Goal: Task Accomplishment & Management: Complete application form

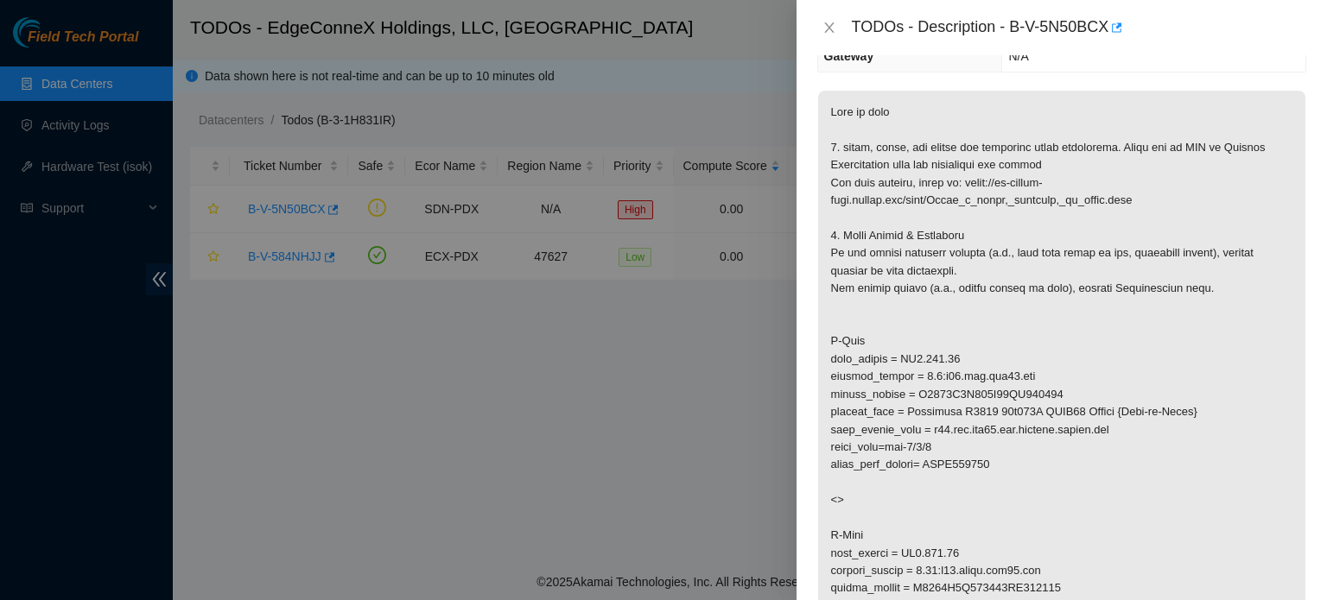
scroll to position [228, 0]
drag, startPoint x: 842, startPoint y: 145, endPoint x: 958, endPoint y: 143, distance: 115.8
click at [958, 143] on p at bounding box center [1061, 377] width 487 height 573
copy p "clean, scope, and reseat"
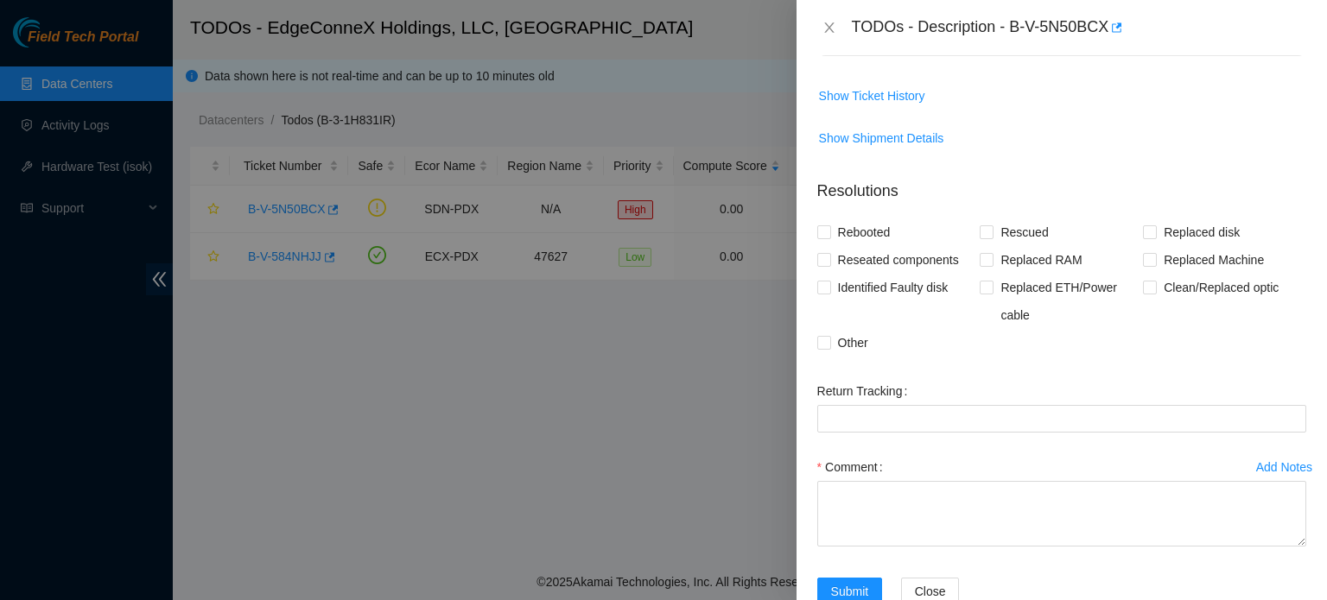
scroll to position [827, 0]
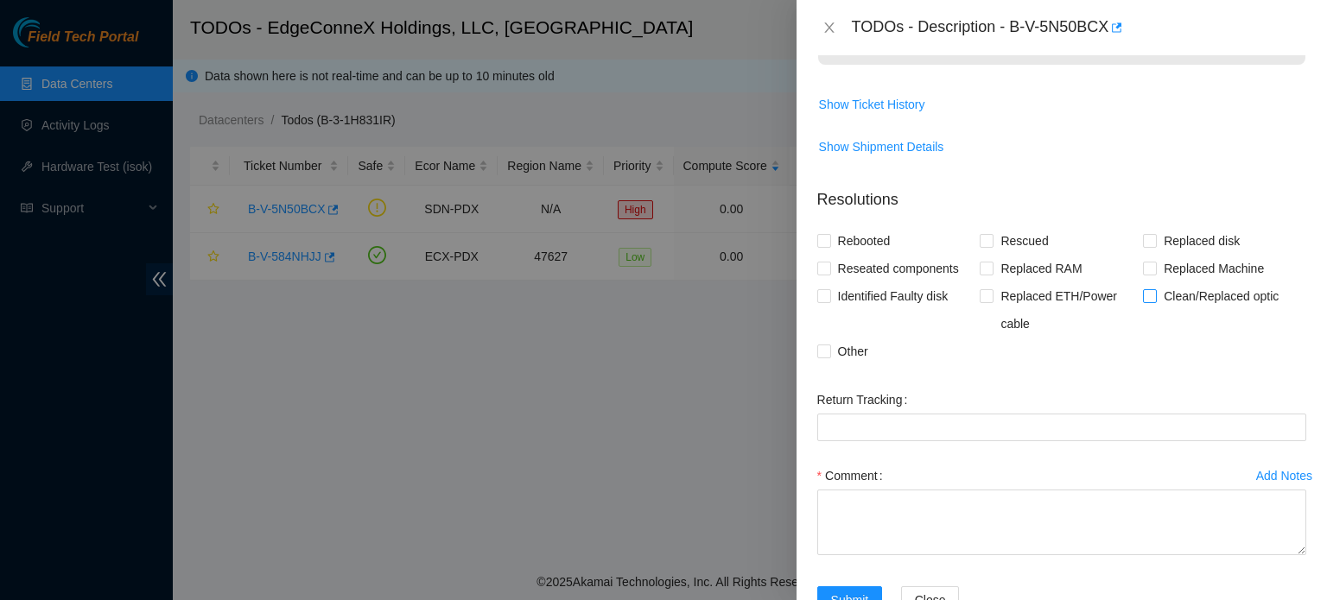
click at [1144, 294] on input "Clean/Replaced optic" at bounding box center [1149, 295] width 12 height 12
checkbox input "true"
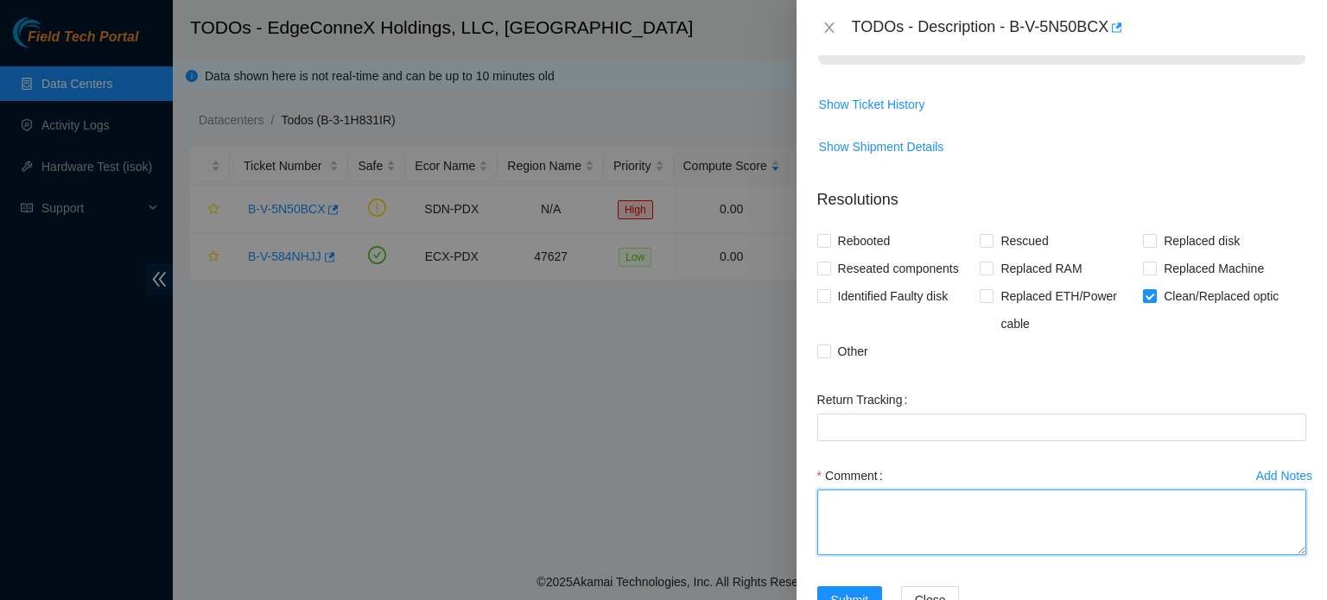
click at [843, 517] on textarea "Comment" at bounding box center [1061, 523] width 489 height 66
paste textarea "clean, scope, and reseat"
click at [864, 505] on textarea "clean, scope, and reseat" at bounding box center [1061, 523] width 489 height 66
click at [860, 501] on textarea "clean, scope, and reseat" at bounding box center [1061, 523] width 489 height 66
click at [917, 524] on textarea "clean scope, and reseat" at bounding box center [1061, 523] width 489 height 66
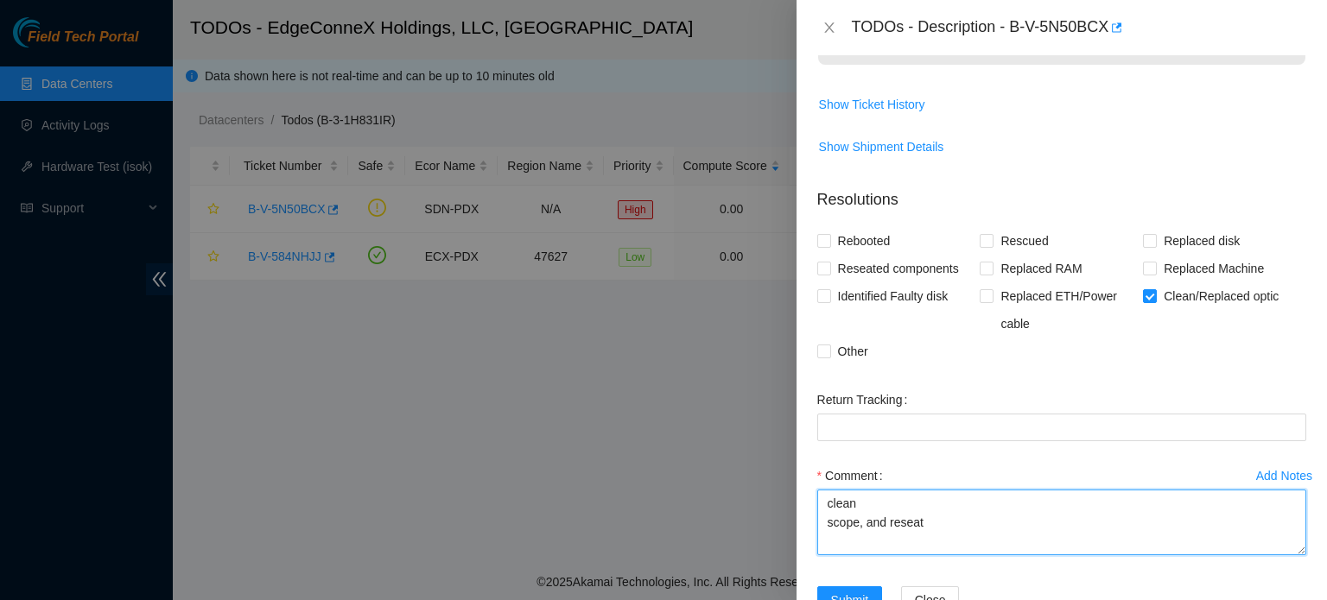
click at [921, 523] on textarea "clean scope, and reseat" at bounding box center [1061, 523] width 489 height 66
click at [860, 503] on textarea "clean scope" at bounding box center [1061, 523] width 489 height 66
click at [865, 517] on textarea "cleaned scope" at bounding box center [1061, 523] width 489 height 66
click at [828, 500] on textarea "cleaned scoped" at bounding box center [1061, 523] width 489 height 66
click at [828, 523] on textarea "-cleaned scoped" at bounding box center [1061, 523] width 489 height 66
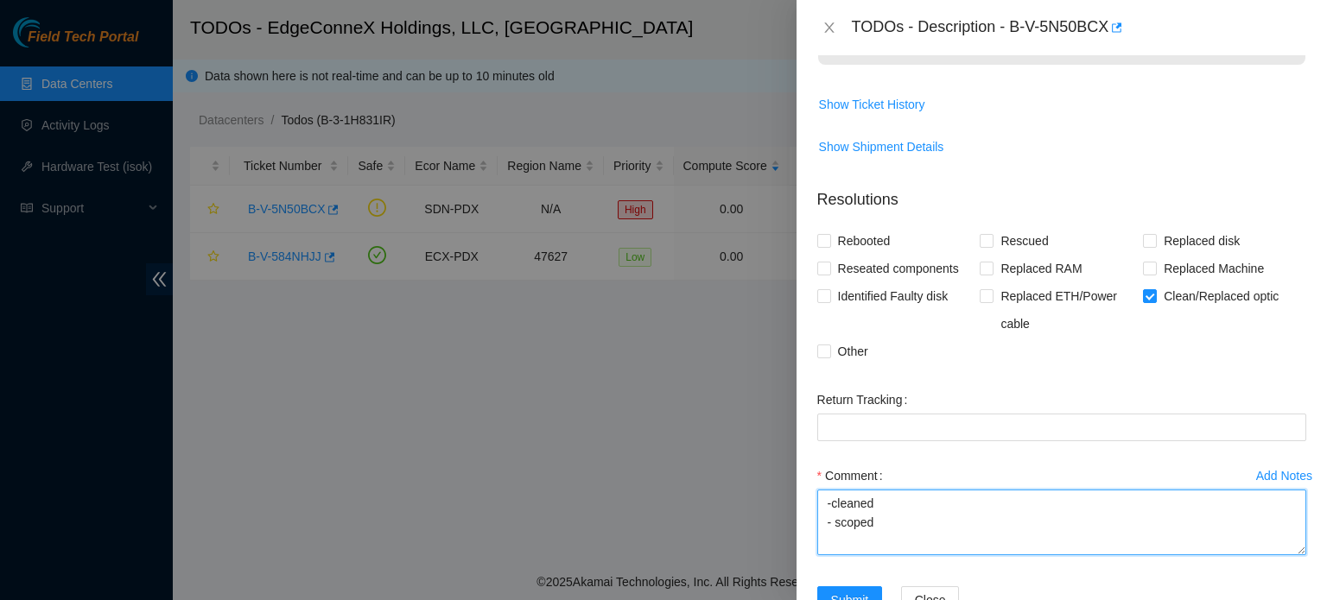
click at [830, 507] on textarea "-cleaned - scoped" at bounding box center [1061, 523] width 489 height 66
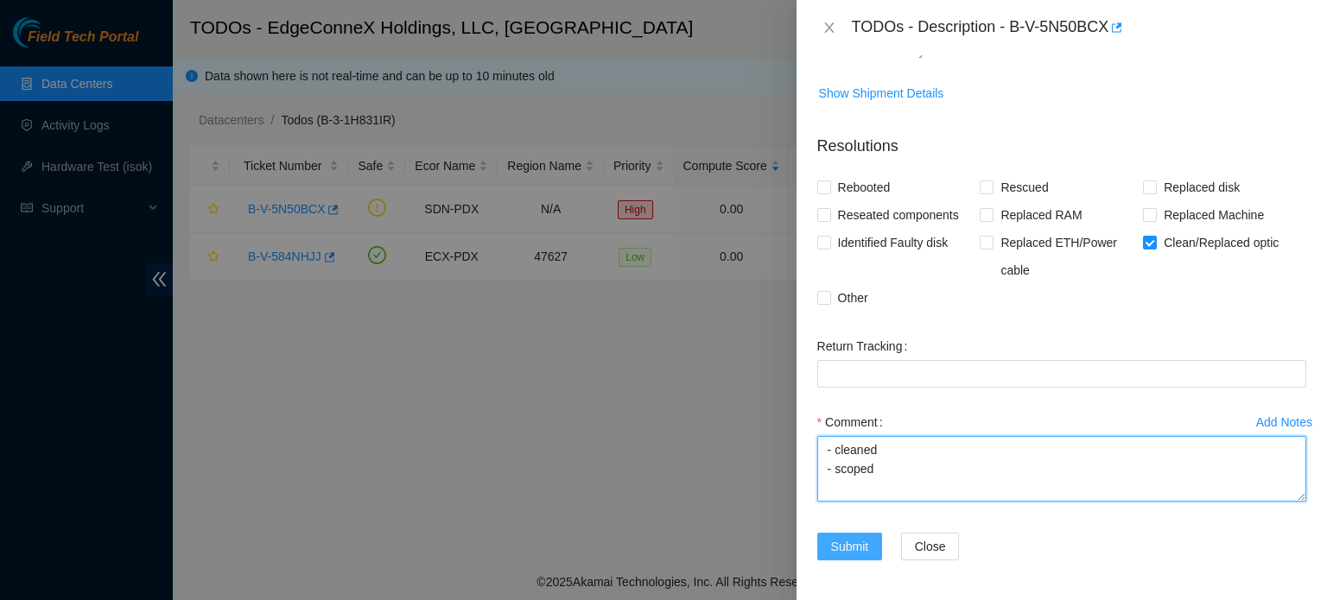
type textarea "- cleaned - scoped"
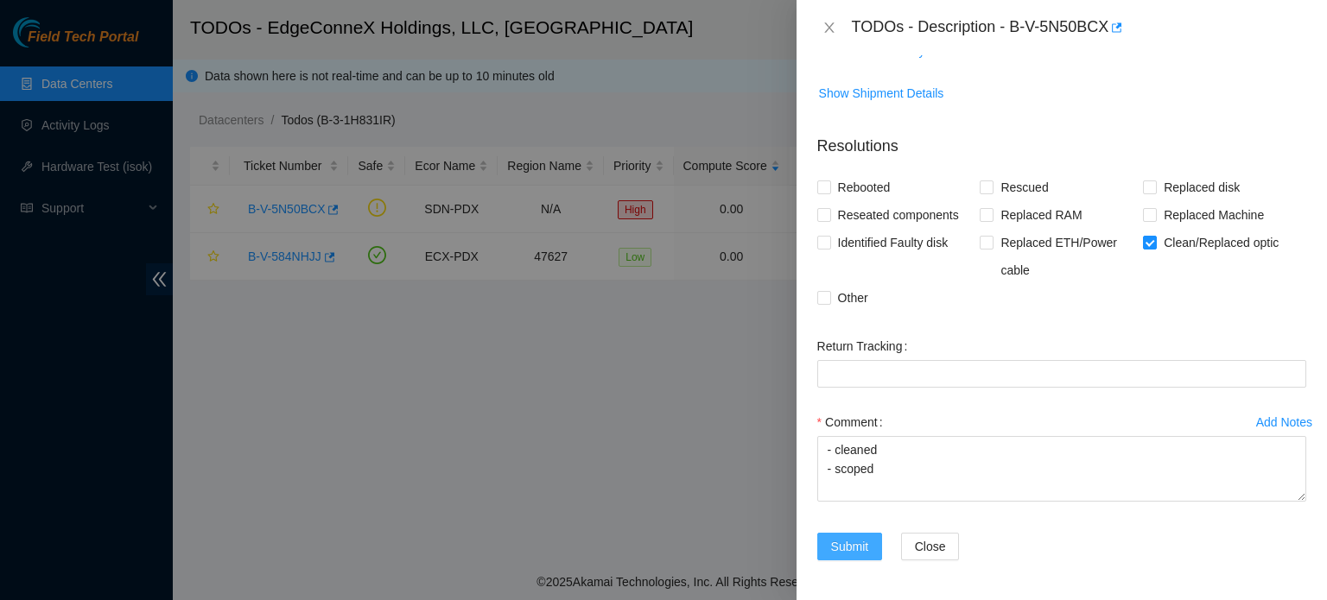
click at [864, 541] on span "Submit" at bounding box center [850, 546] width 38 height 19
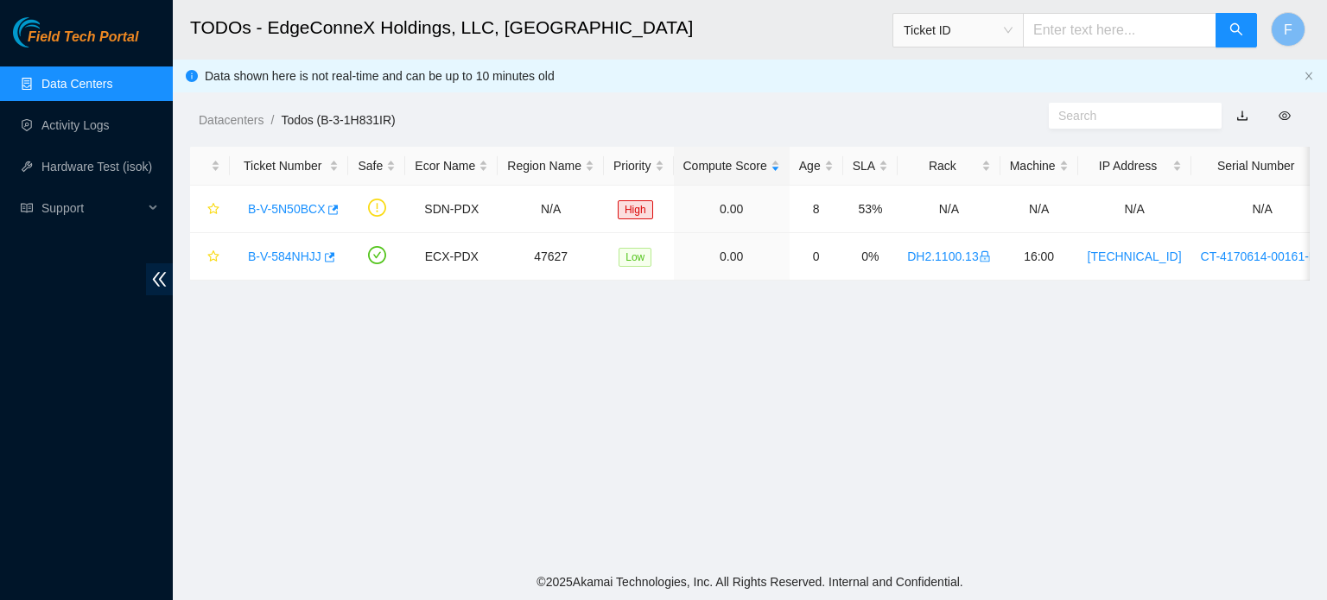
scroll to position [390, 0]
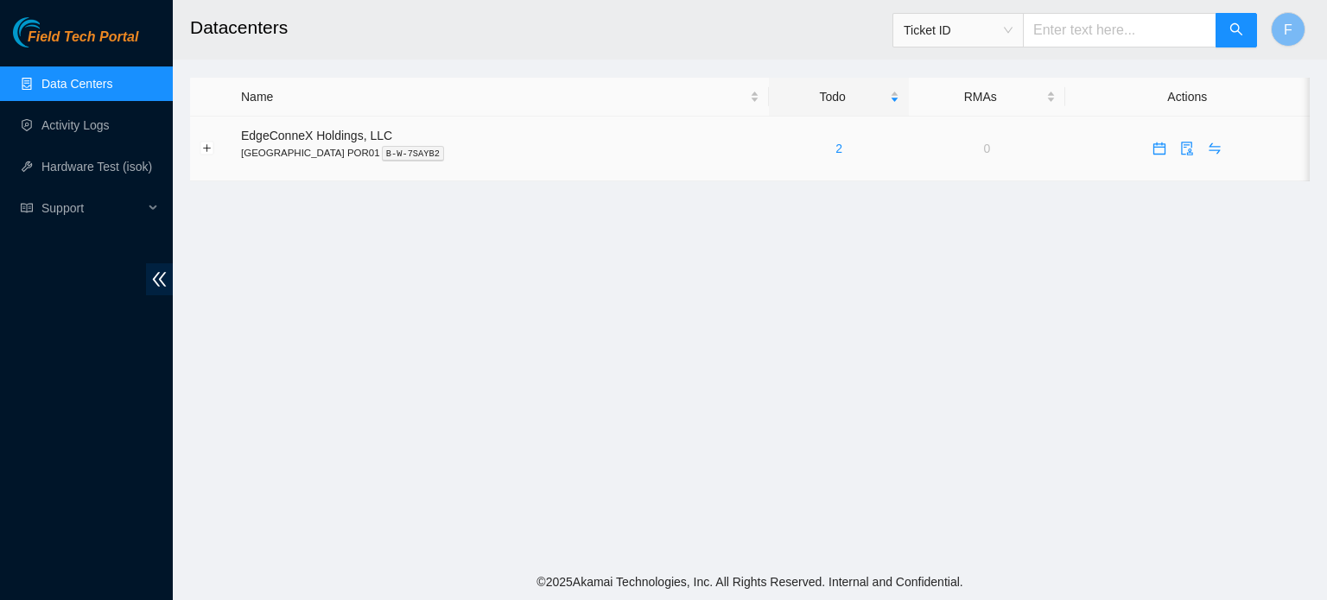
click at [778, 148] on div "2" at bounding box center [838, 148] width 121 height 19
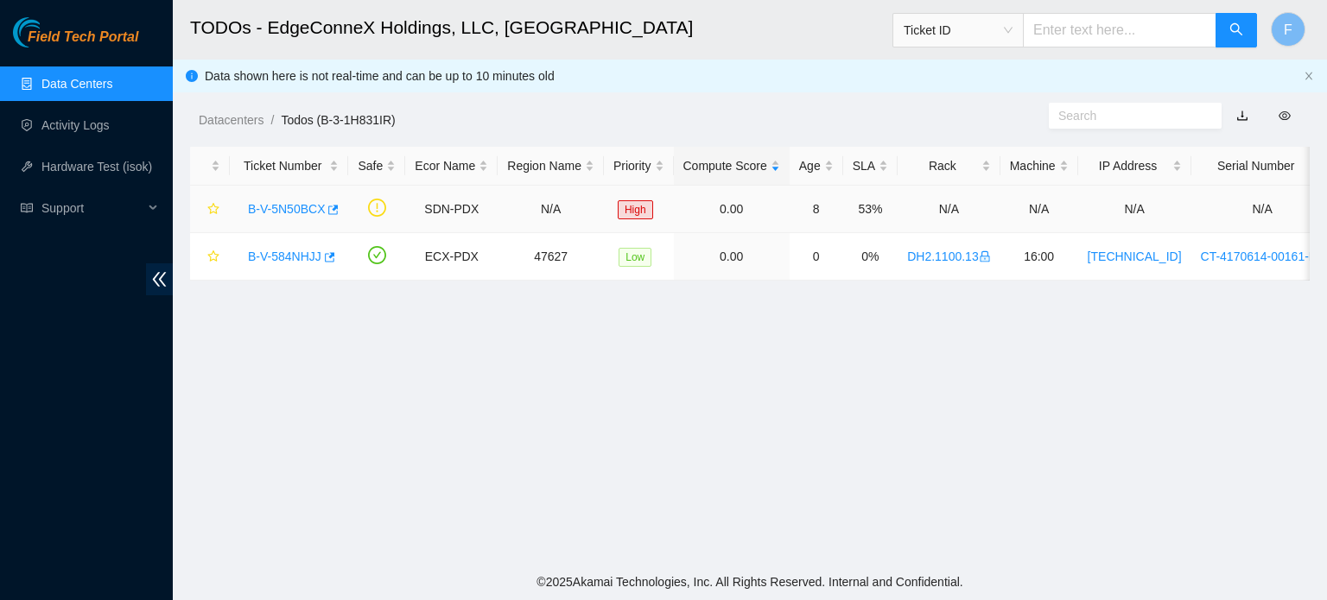
click at [310, 206] on link "B-V-5N50BCX" at bounding box center [286, 209] width 77 height 14
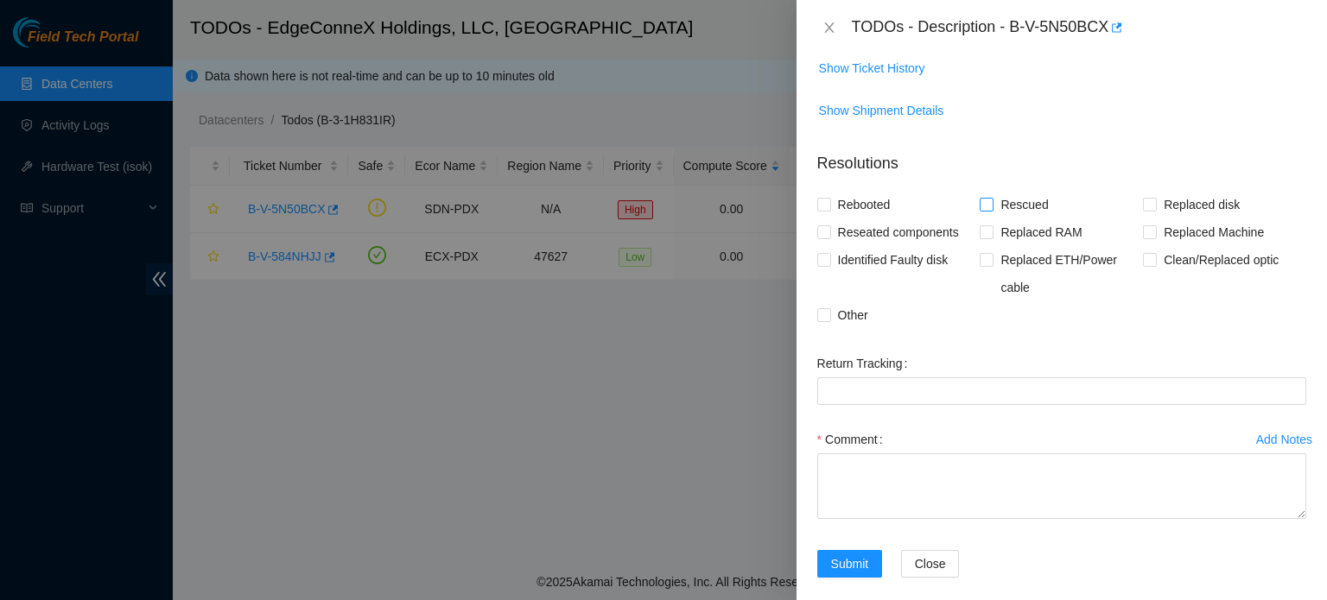
scroll to position [320, 0]
click at [1161, 256] on span "Clean/Replaced optic" at bounding box center [1221, 258] width 129 height 28
click at [1155, 256] on input "Clean/Replaced optic" at bounding box center [1149, 256] width 12 height 12
checkbox input "true"
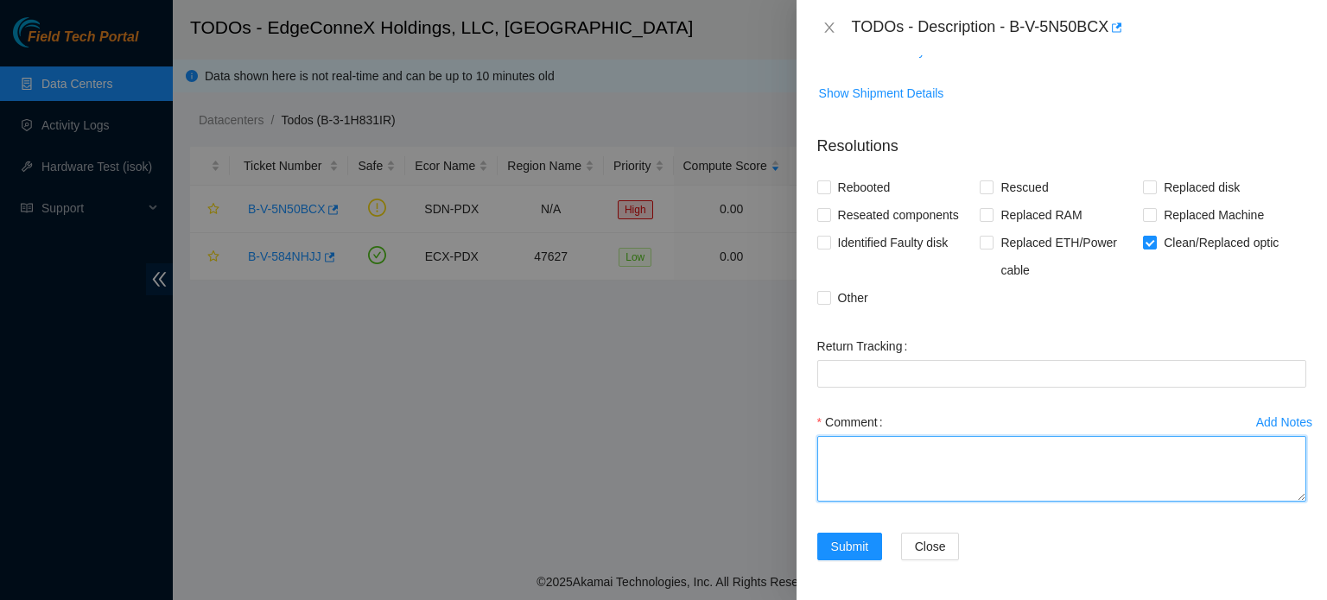
click at [950, 453] on textarea "Comment" at bounding box center [1061, 469] width 489 height 66
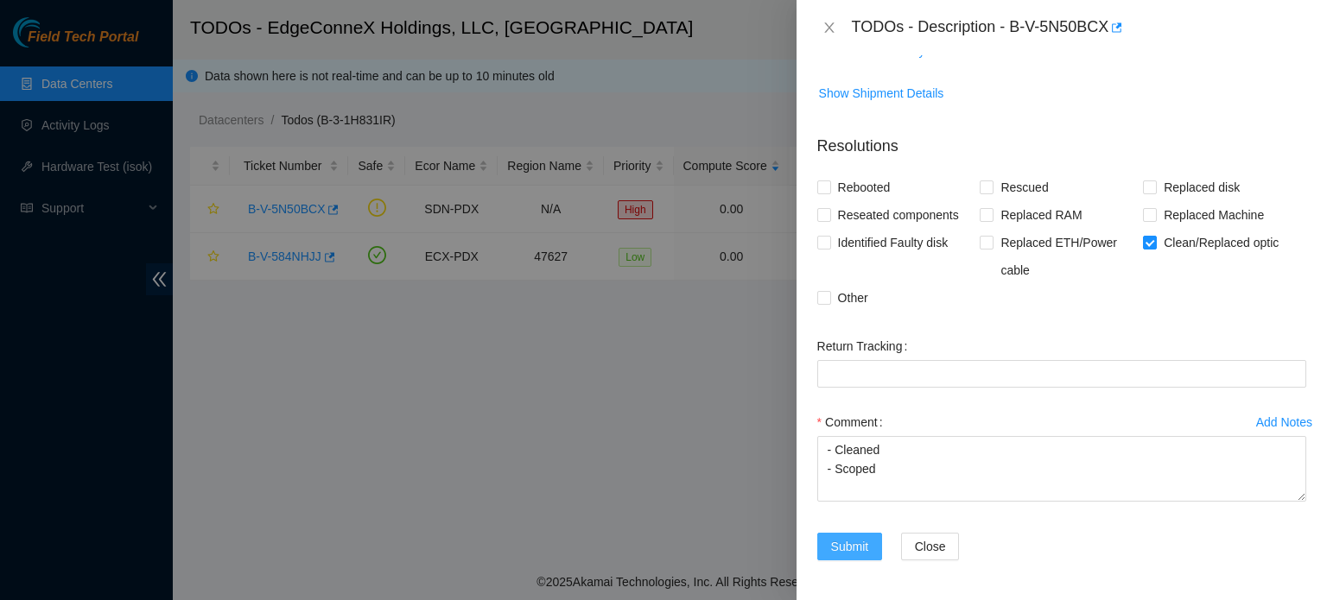
click at [846, 539] on span "Submit" at bounding box center [850, 546] width 38 height 19
type textarea "-"
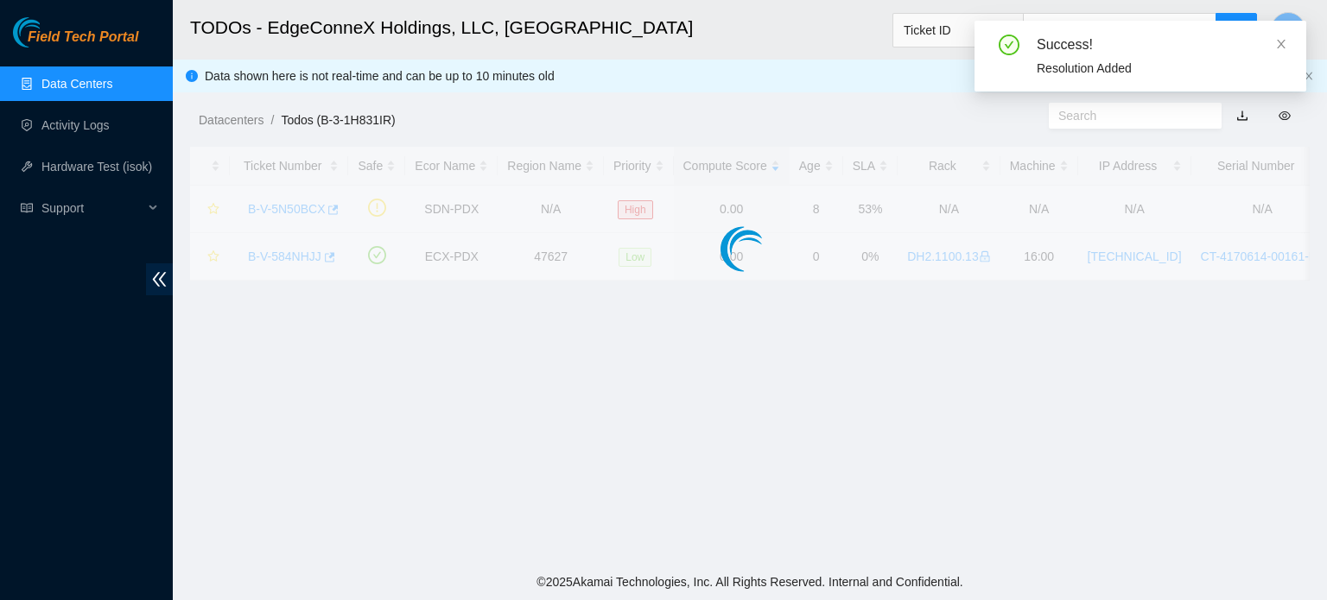
scroll to position [390, 0]
